Goal: Information Seeking & Learning: Learn about a topic

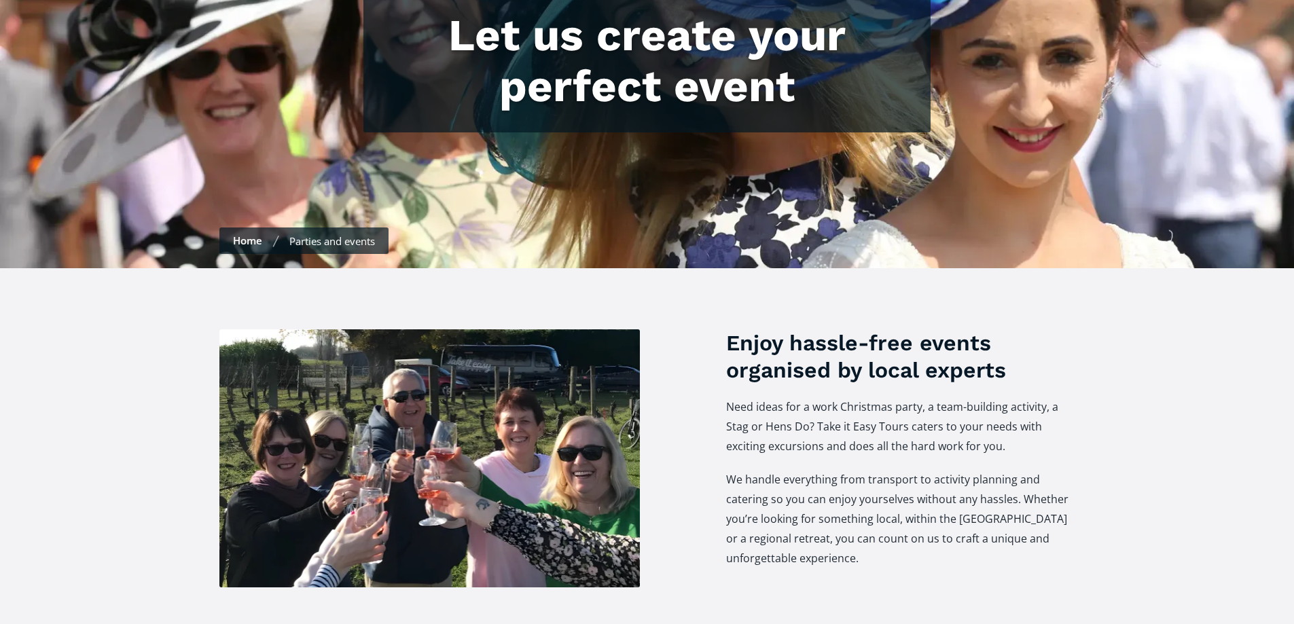
scroll to position [340, 0]
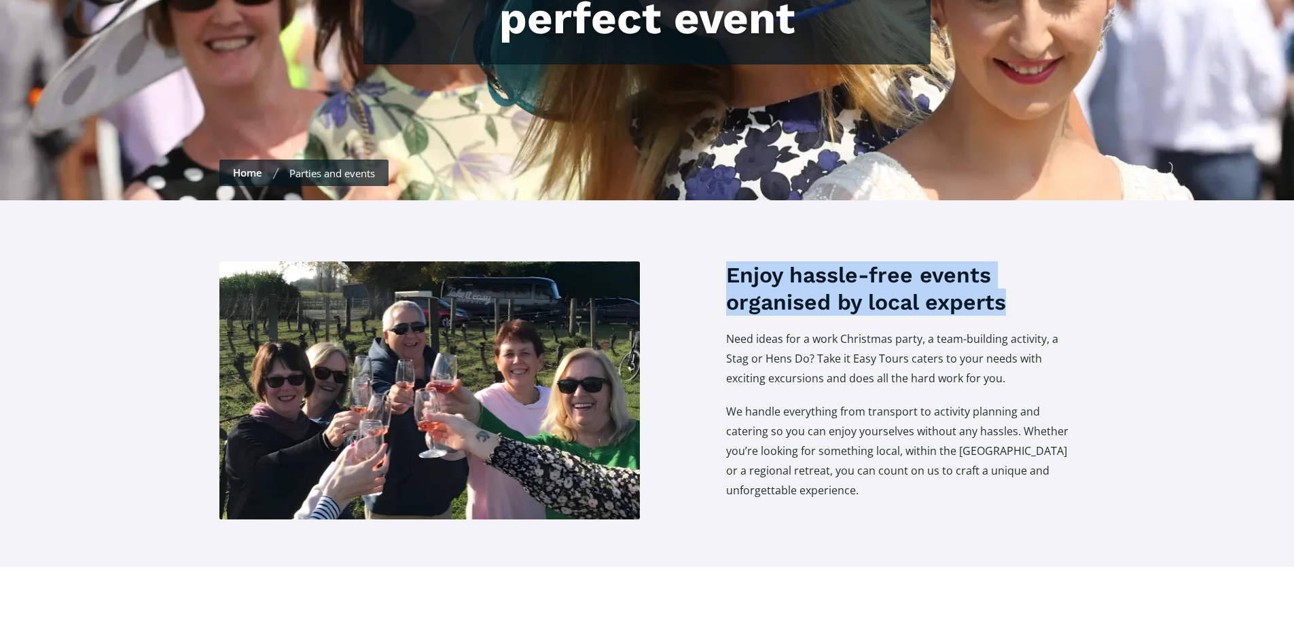
drag, startPoint x: 885, startPoint y: 275, endPoint x: 1016, endPoint y: 284, distance: 131.4
click at [1016, 284] on div "Enjoy hassle-free events organised by local experts Need ideas for a work Chris…" at bounding box center [647, 390] width 856 height 258
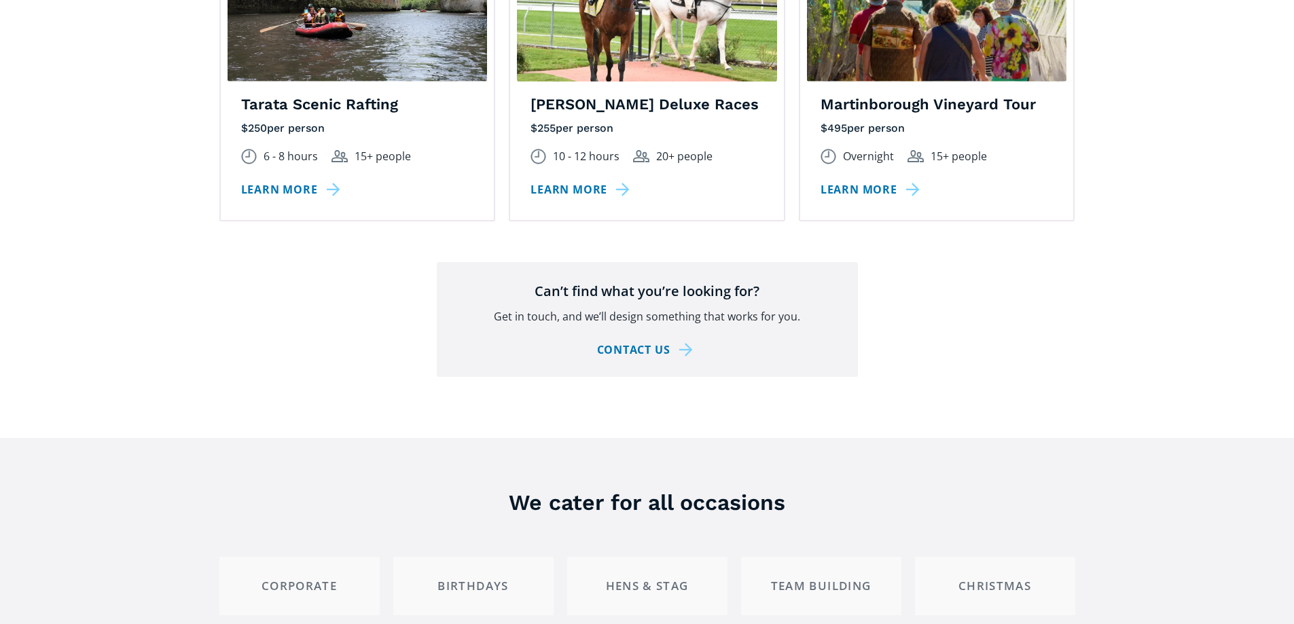
scroll to position [2512, 0]
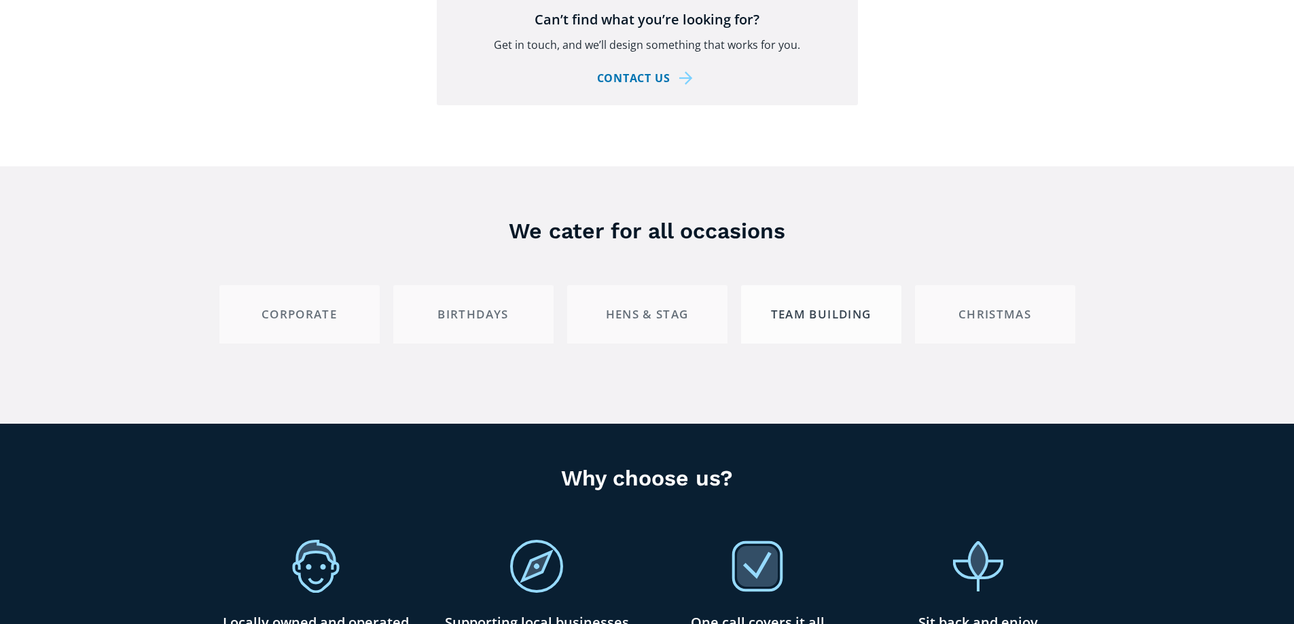
click at [856, 305] on link "Team building" at bounding box center [821, 313] width 160 height 57
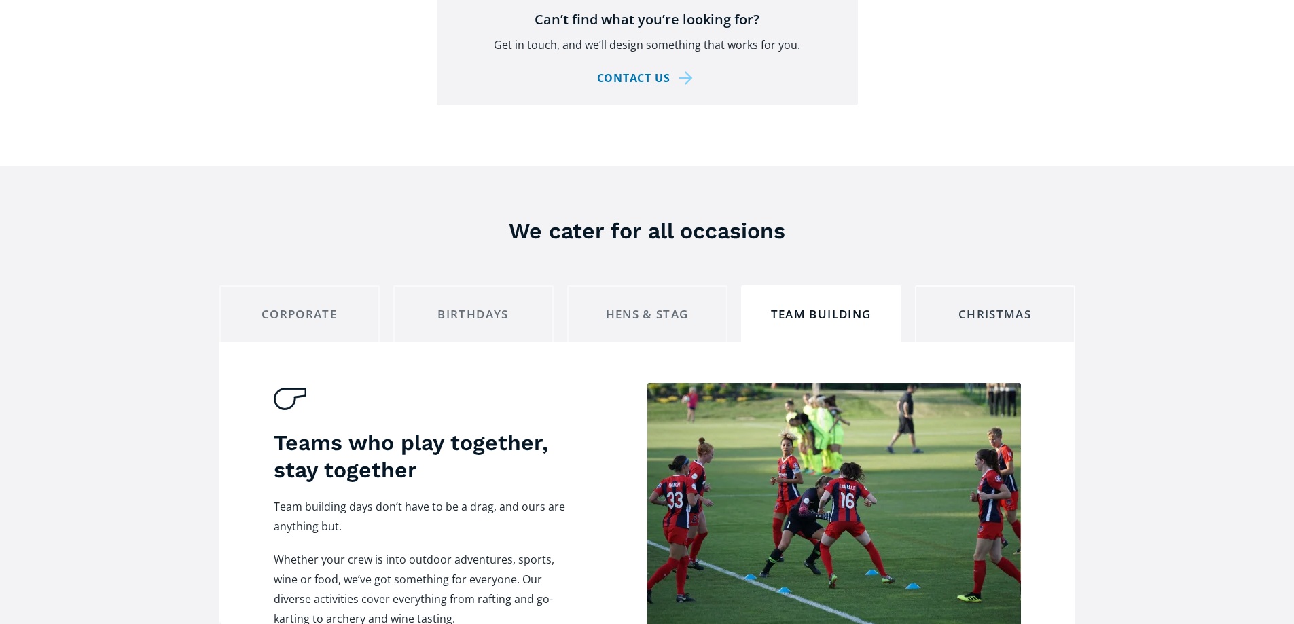
click at [1008, 307] on div "Christmas" at bounding box center [994, 314] width 137 height 15
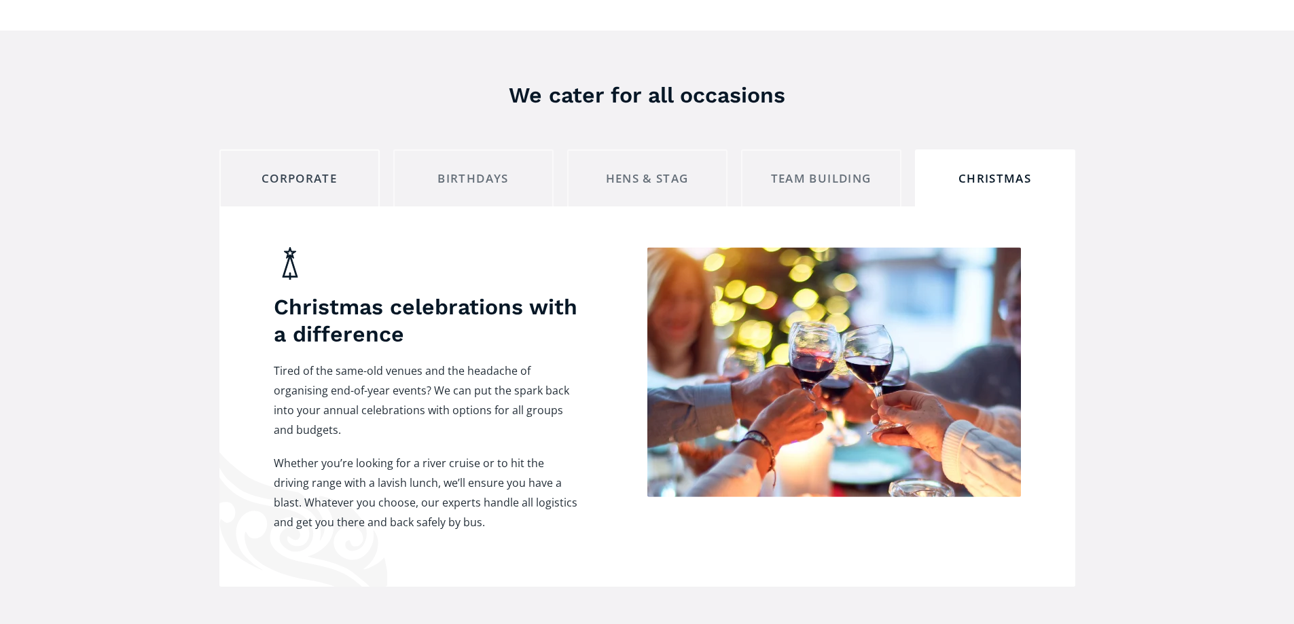
scroll to position [2716, 0]
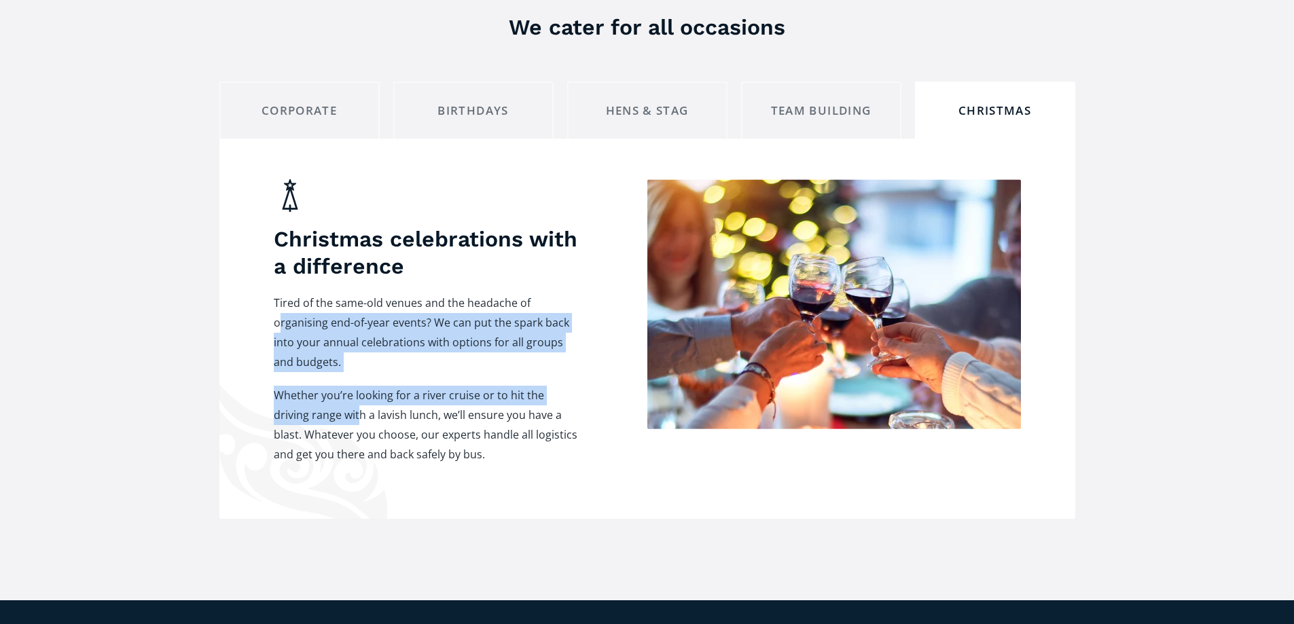
drag, startPoint x: 281, startPoint y: 295, endPoint x: 358, endPoint y: 401, distance: 130.8
click at [358, 401] on div "Tired of the same-old venues and the headache of organising end-of-year events?…" at bounding box center [427, 385] width 306 height 185
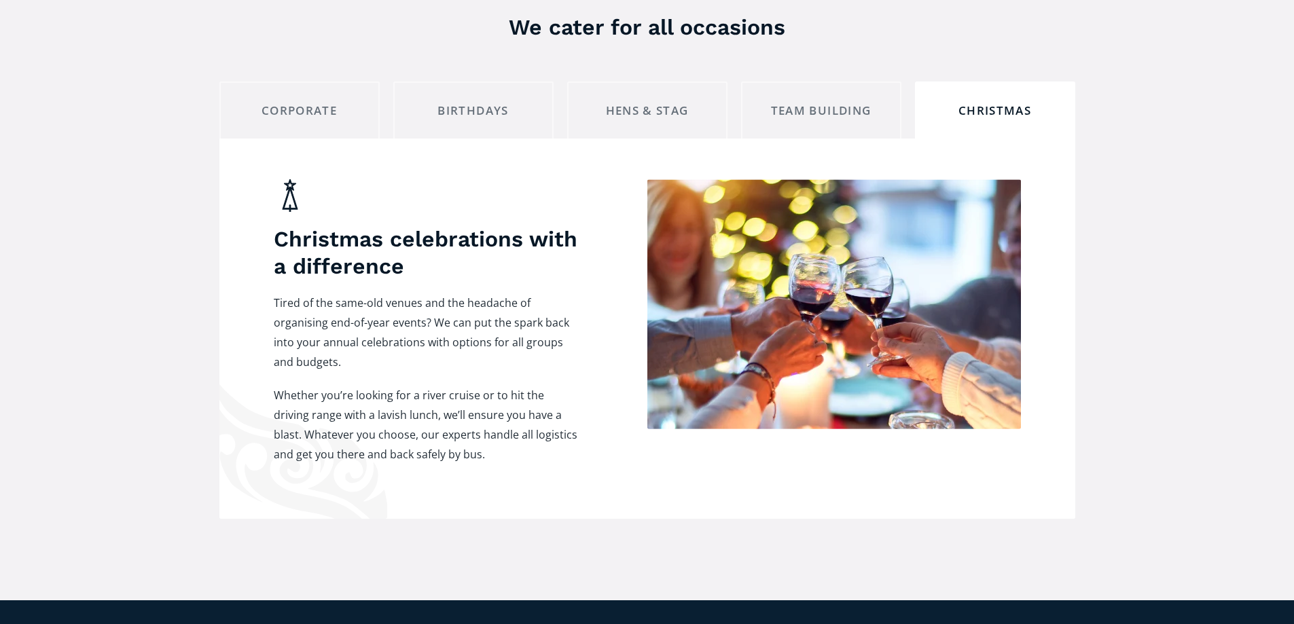
click at [384, 386] on p "Whether you’re looking for a river cruise or to hit the driving range with a la…" at bounding box center [427, 425] width 306 height 79
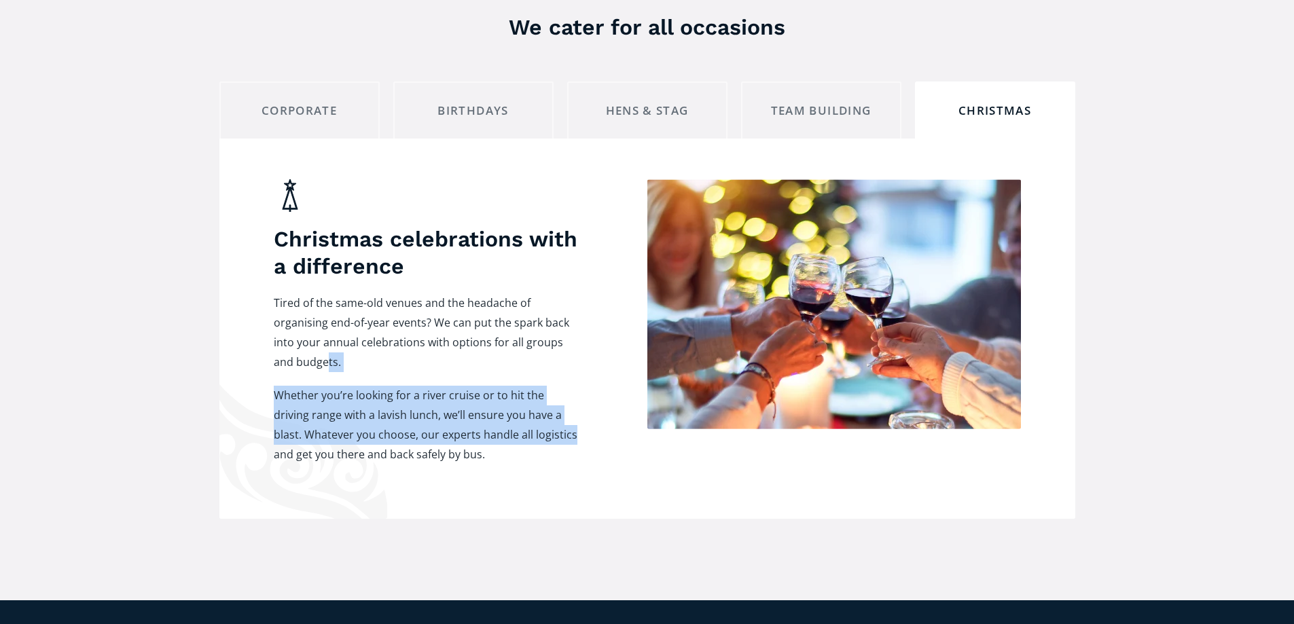
drag, startPoint x: 327, startPoint y: 346, endPoint x: 581, endPoint y: 407, distance: 261.4
click at [581, 407] on div "Christmas celebrations with a difference Tired of the same-old venues and the h…" at bounding box center [647, 321] width 747 height 285
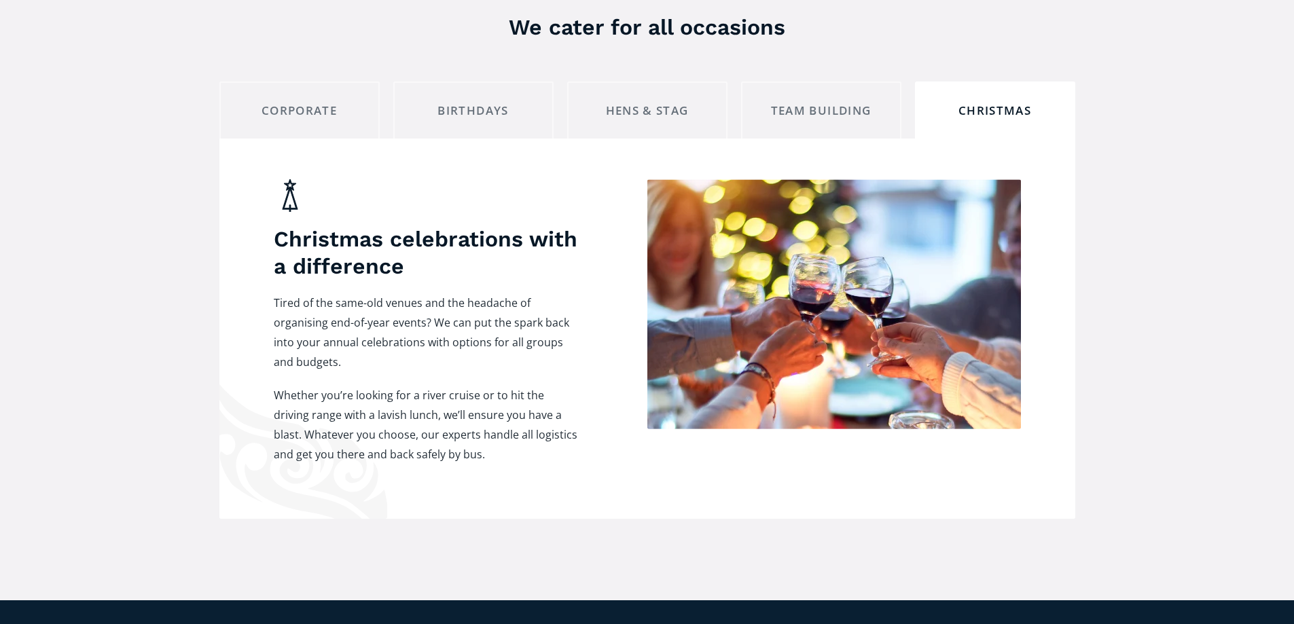
click at [301, 293] on p "Tired of the same-old venues and the headache of organising end-of-year events?…" at bounding box center [427, 332] width 306 height 79
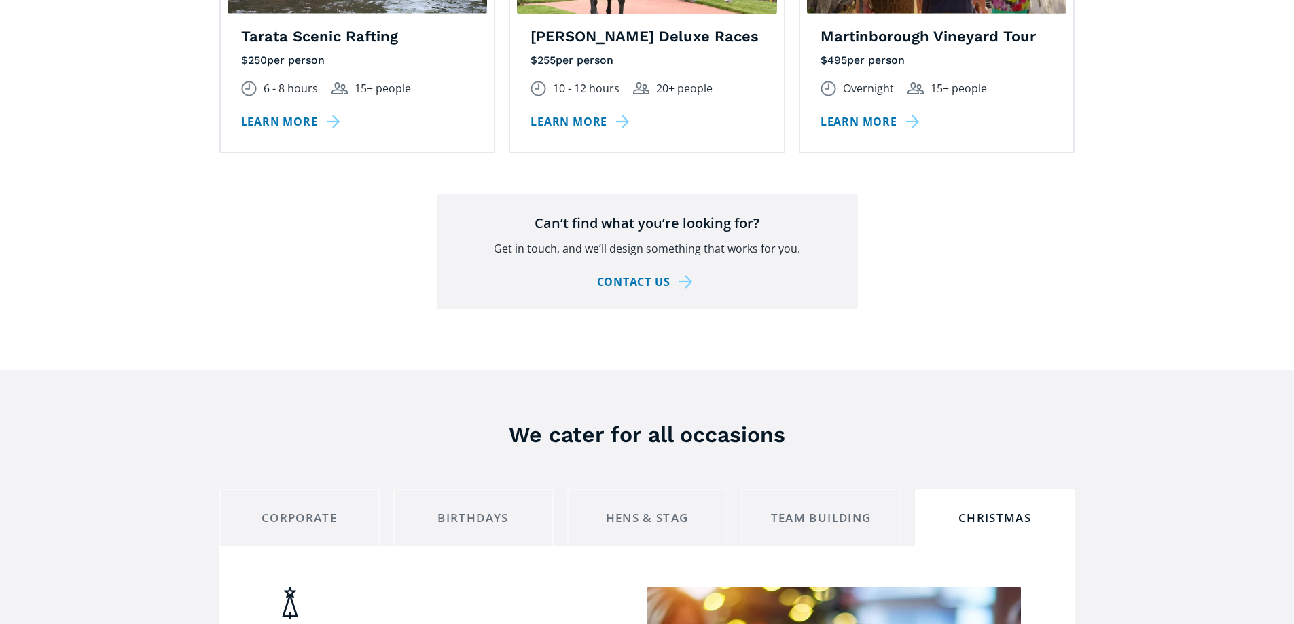
scroll to position [1969, 0]
